Goal: Task Accomplishment & Management: Manage account settings

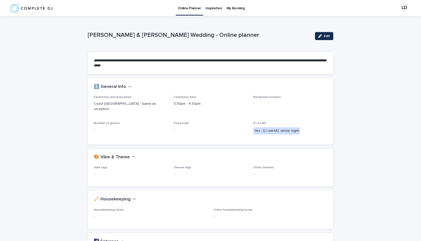
click at [211, 7] on p "Inspiration" at bounding box center [214, 5] width 17 height 11
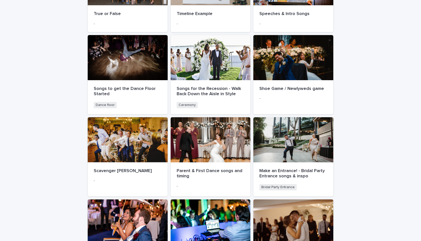
scroll to position [207, 0]
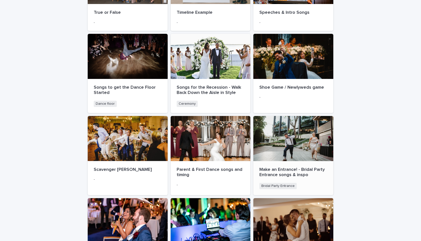
click at [297, 162] on div "Make an Entrance! - Bridal Party Entrance songs & inspo Bridal Party Entrance +…" at bounding box center [294, 178] width 80 height 34
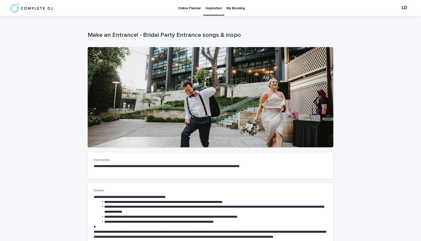
click at [189, 8] on p "Online Planner" at bounding box center [189, 5] width 23 height 11
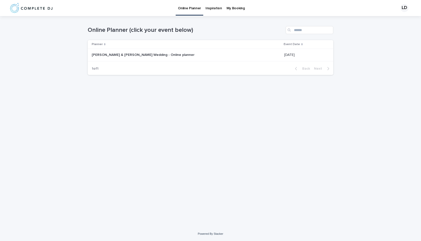
click at [135, 58] on div "[PERSON_NAME] & [PERSON_NAME] Wedding - Online planner [PERSON_NAME] & [PERSON_…" at bounding box center [186, 55] width 189 height 8
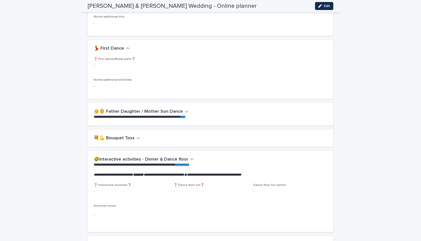
scroll to position [596, 0]
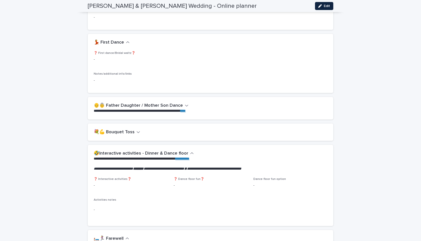
click at [319, 7] on icon "button" at bounding box center [321, 6] width 4 height 4
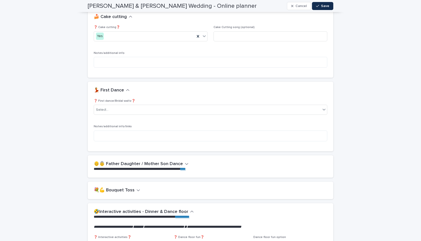
scroll to position [656, 0]
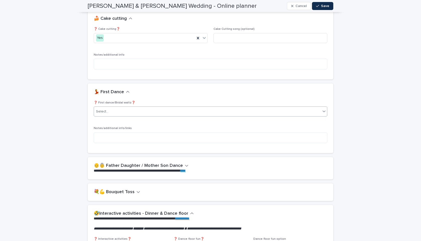
click at [137, 108] on div "Select..." at bounding box center [207, 112] width 227 height 8
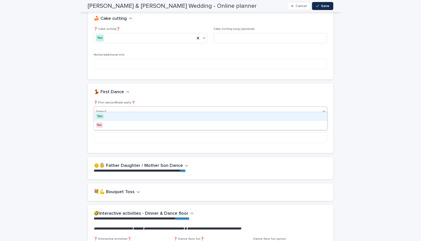
click at [129, 116] on div "Yes" at bounding box center [210, 116] width 233 height 9
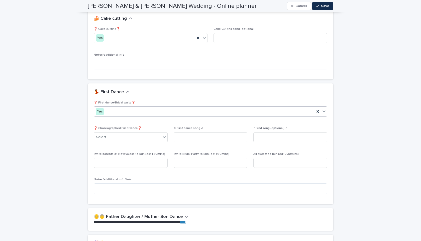
scroll to position [681, 0]
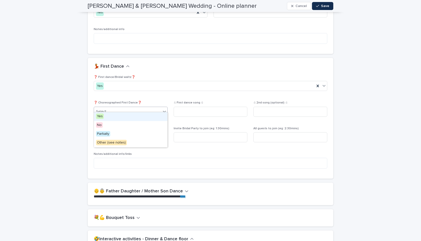
click at [124, 108] on div "Select..." at bounding box center [127, 112] width 67 height 8
click at [105, 116] on div "Yes" at bounding box center [130, 116] width 73 height 9
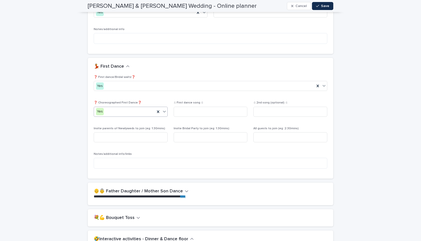
scroll to position [695, 0]
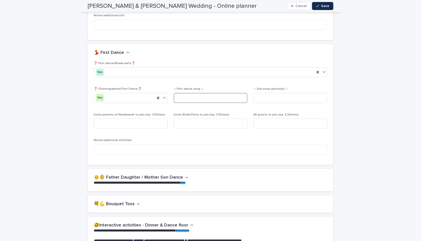
click at [189, 95] on input at bounding box center [211, 98] width 74 height 10
click at [197, 93] on input "**********" at bounding box center [211, 98] width 74 height 10
click at [233, 93] on input "**********" at bounding box center [211, 98] width 74 height 10
type input "**********"
click at [319, 7] on icon "button" at bounding box center [317, 6] width 3 height 4
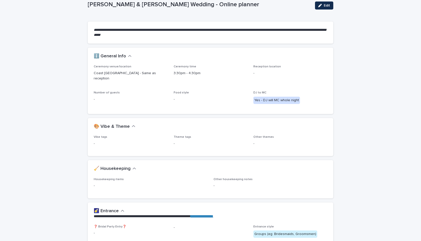
scroll to position [31, 0]
